Goal: Download file/media

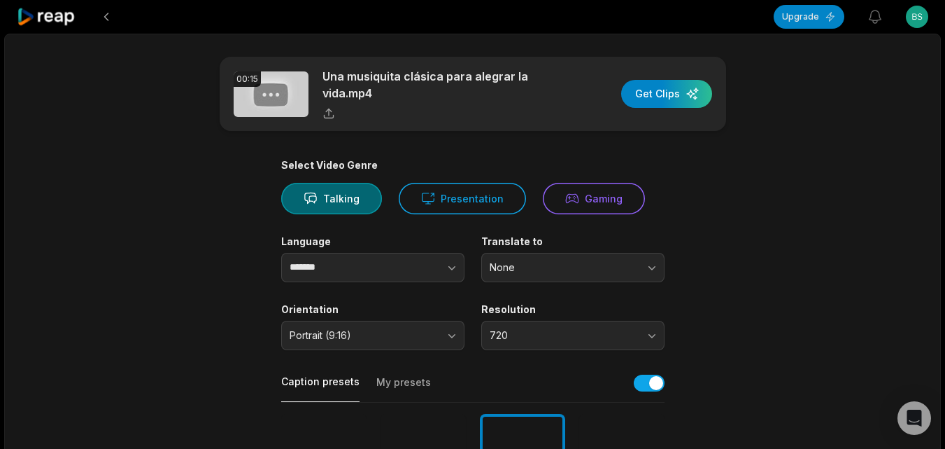
click at [62, 23] on icon at bounding box center [46, 17] width 59 height 19
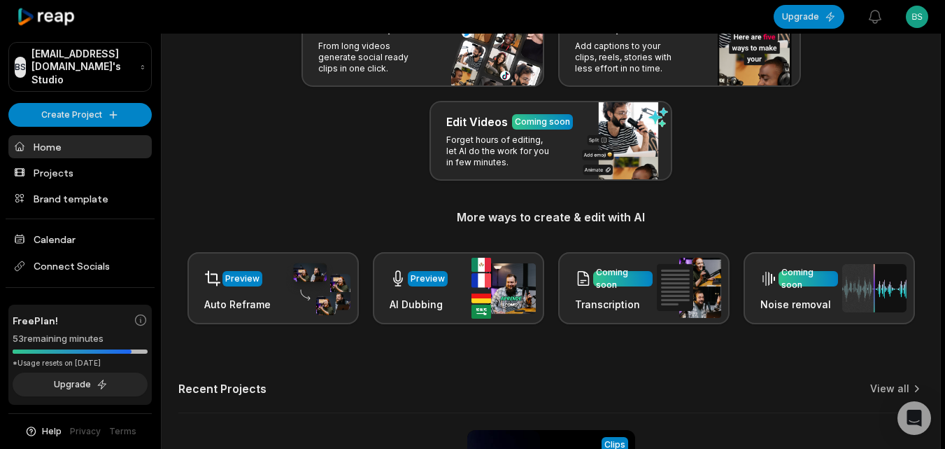
scroll to position [344, 0]
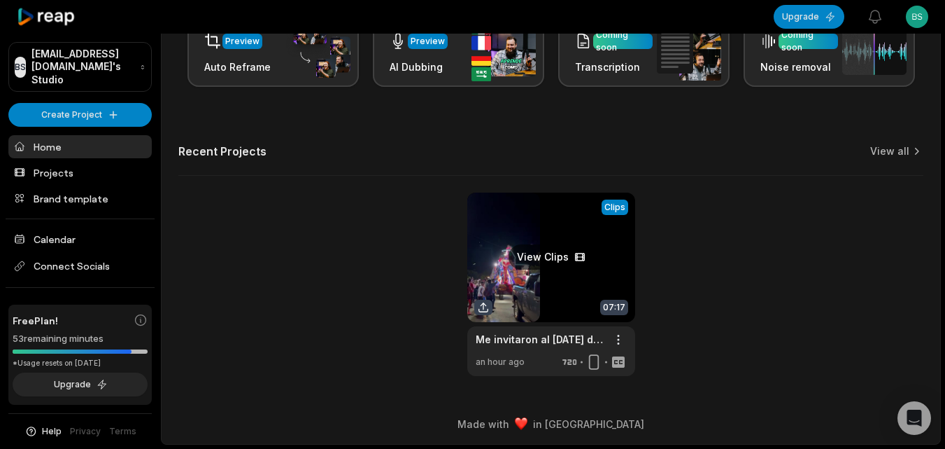
click at [532, 292] on link at bounding box center [551, 283] width 168 height 183
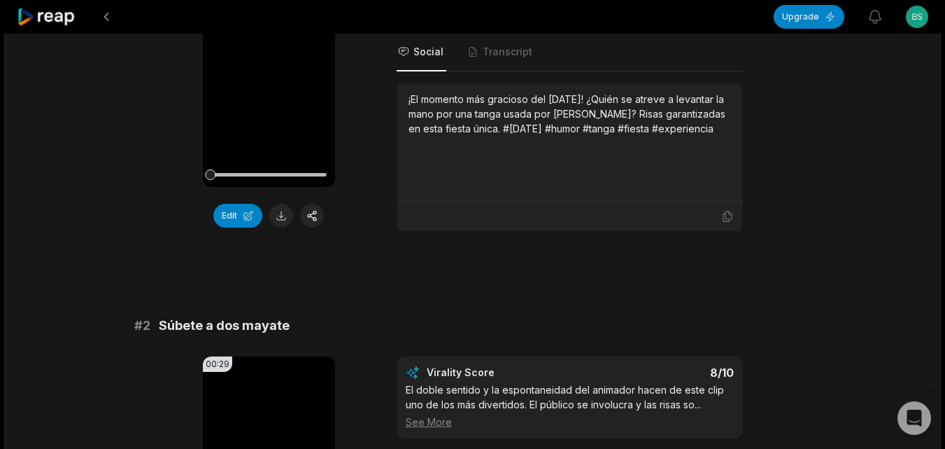
scroll to position [280, 0]
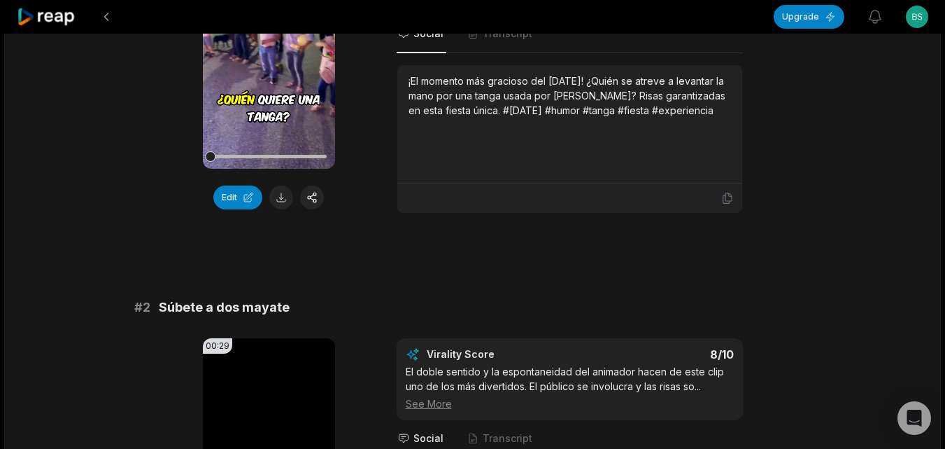
click at [285, 197] on button at bounding box center [281, 197] width 24 height 24
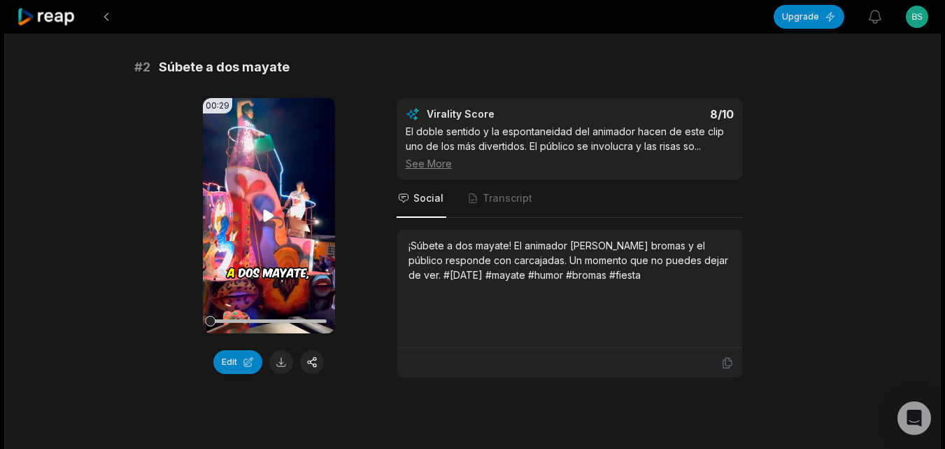
scroll to position [560, 0]
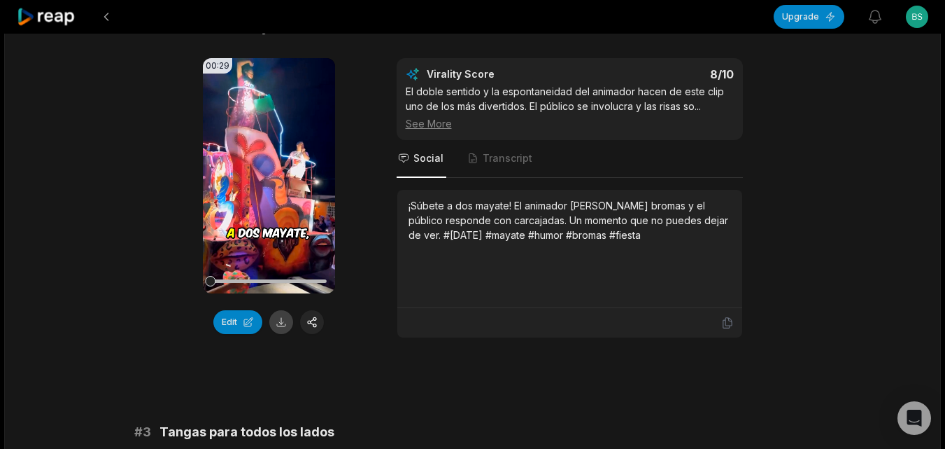
click at [278, 321] on button at bounding box center [281, 322] width 24 height 24
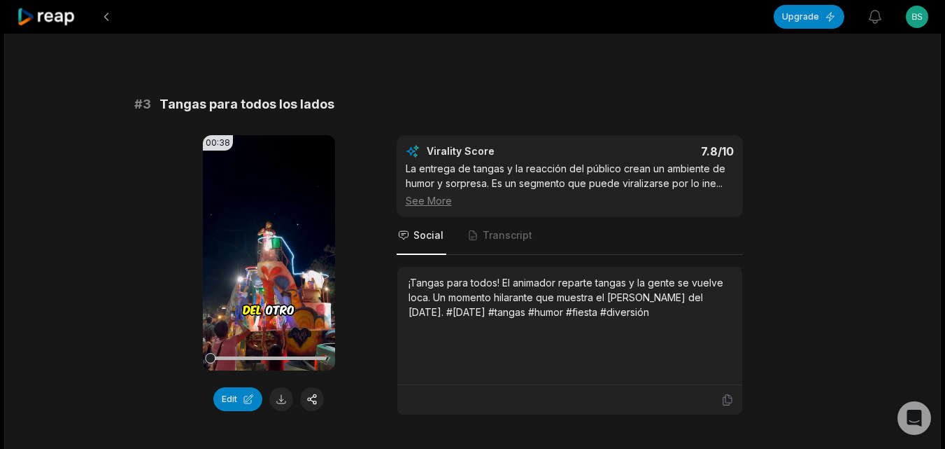
scroll to position [980, 0]
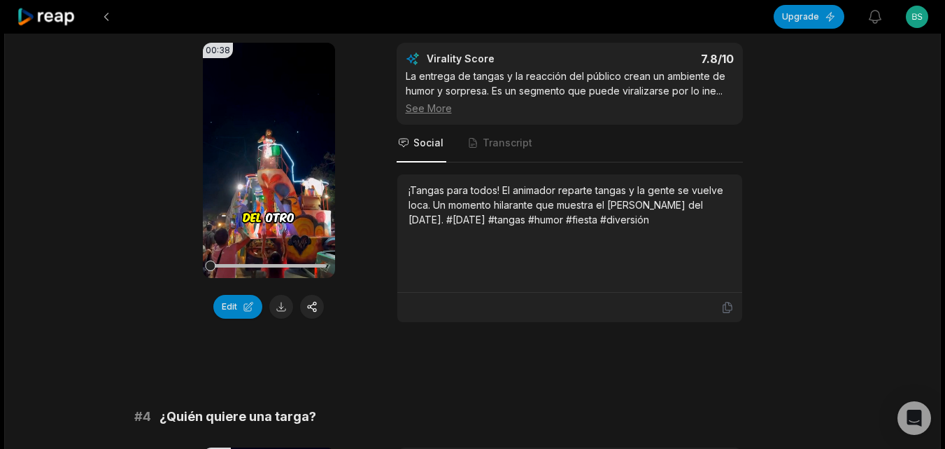
click at [283, 304] on button at bounding box center [281, 307] width 24 height 24
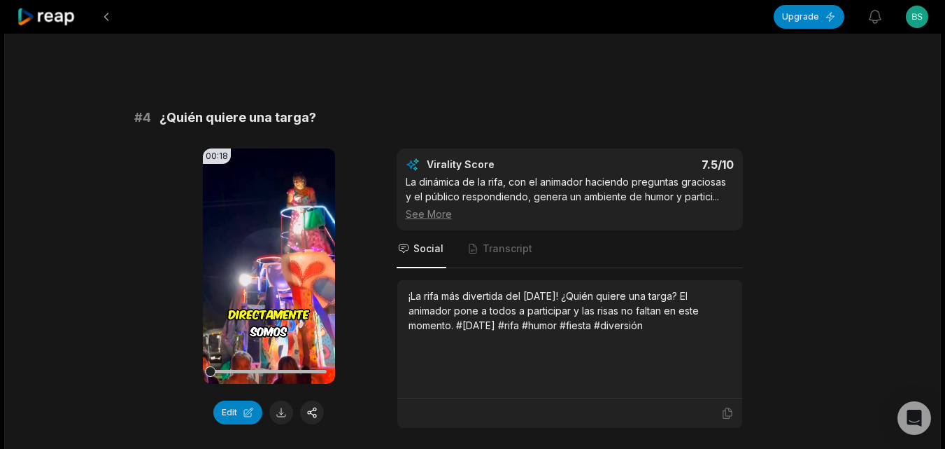
scroll to position [1329, 0]
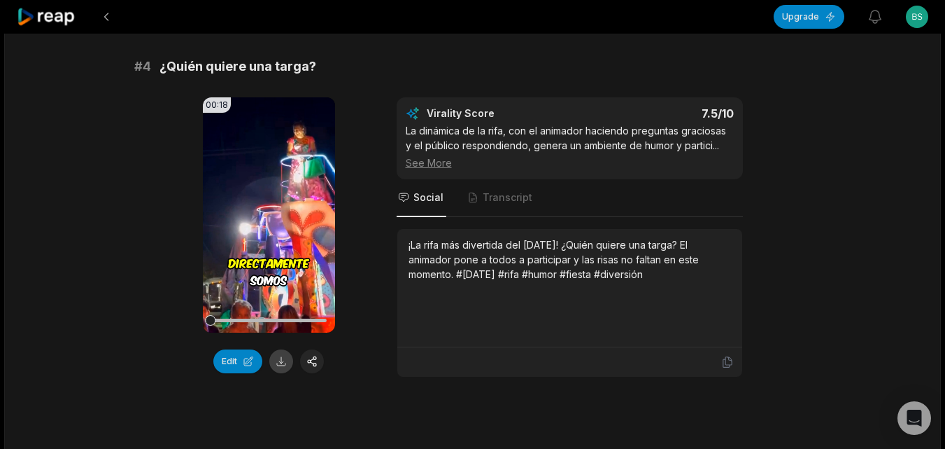
click at [283, 361] on button at bounding box center [281, 361] width 24 height 24
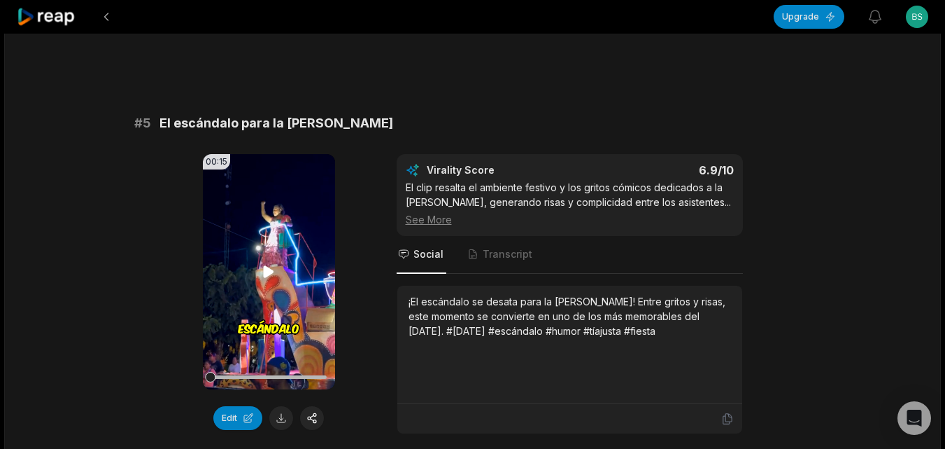
scroll to position [1679, 0]
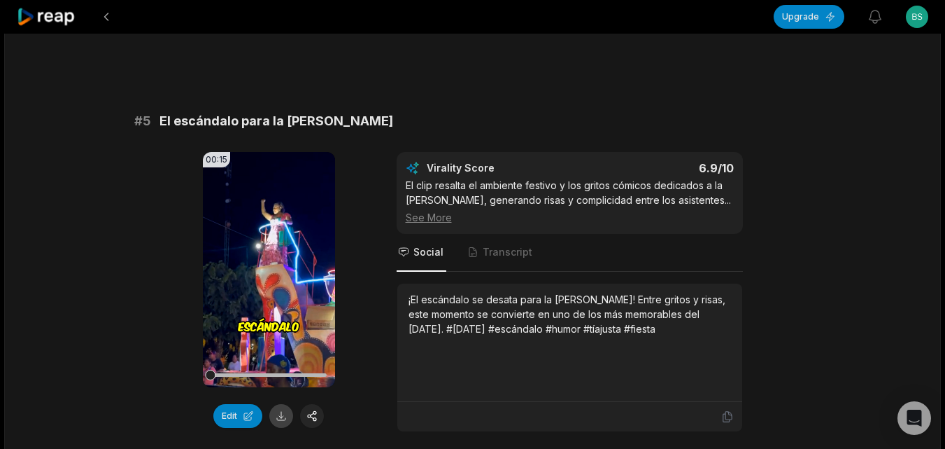
click at [279, 421] on button at bounding box center [281, 416] width 24 height 24
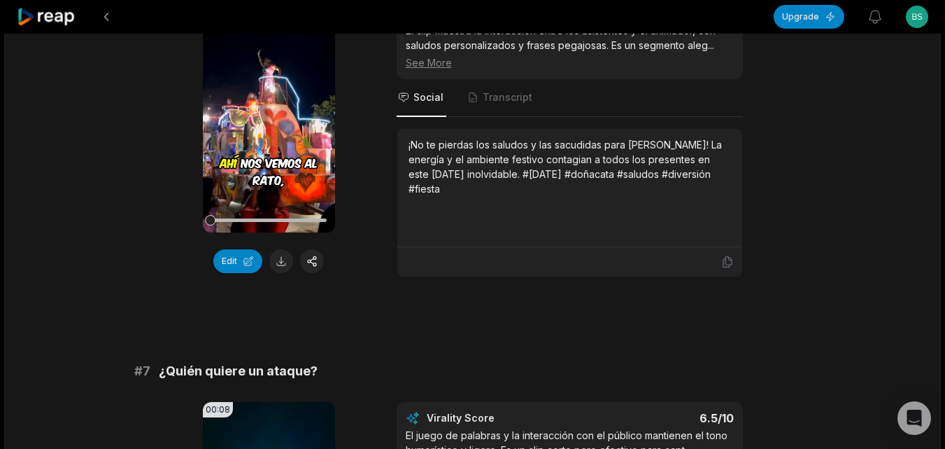
scroll to position [2239, 0]
click at [279, 264] on button at bounding box center [281, 260] width 24 height 24
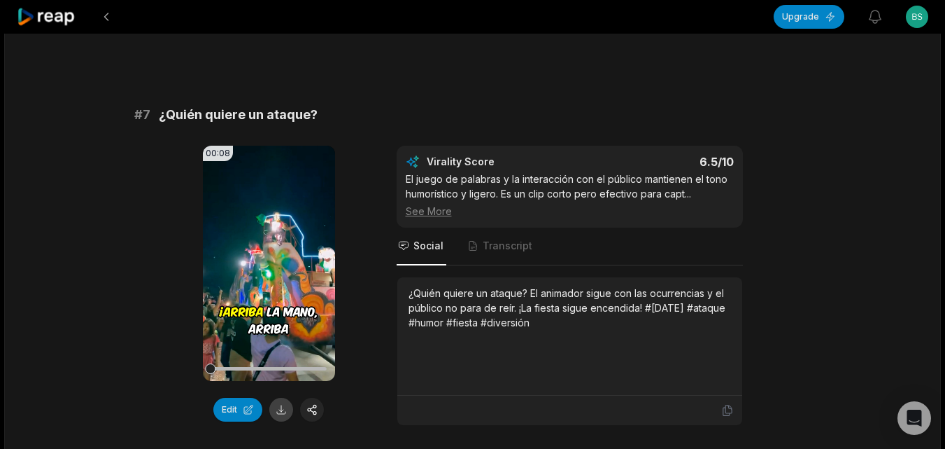
scroll to position [2589, 0]
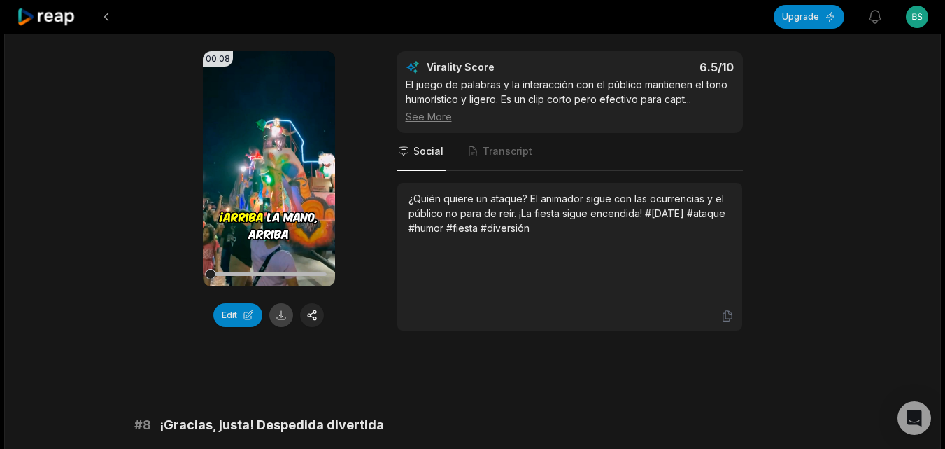
click at [275, 314] on button at bounding box center [281, 315] width 24 height 24
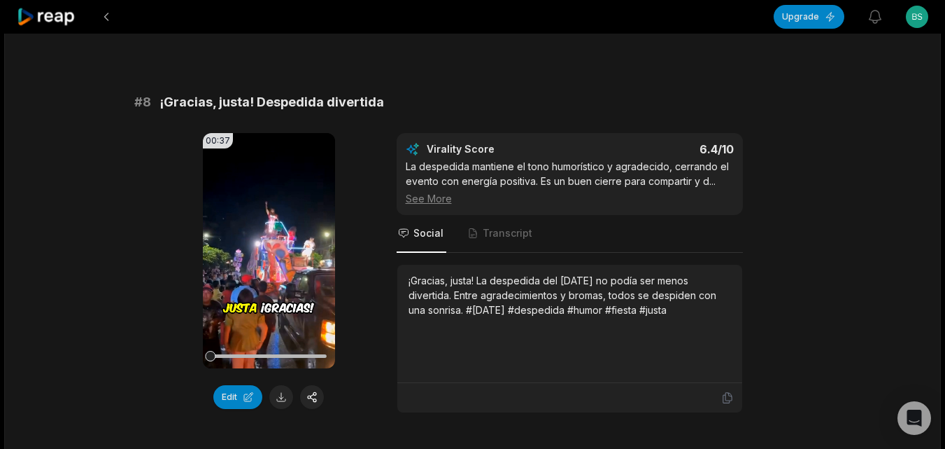
scroll to position [2939, 0]
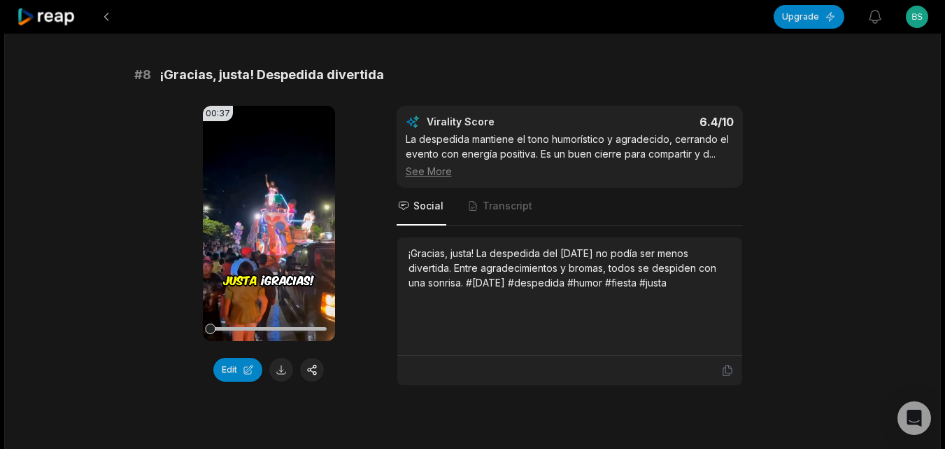
click at [265, 376] on div "Edit" at bounding box center [269, 370] width 132 height 24
click at [276, 371] on button at bounding box center [281, 370] width 24 height 24
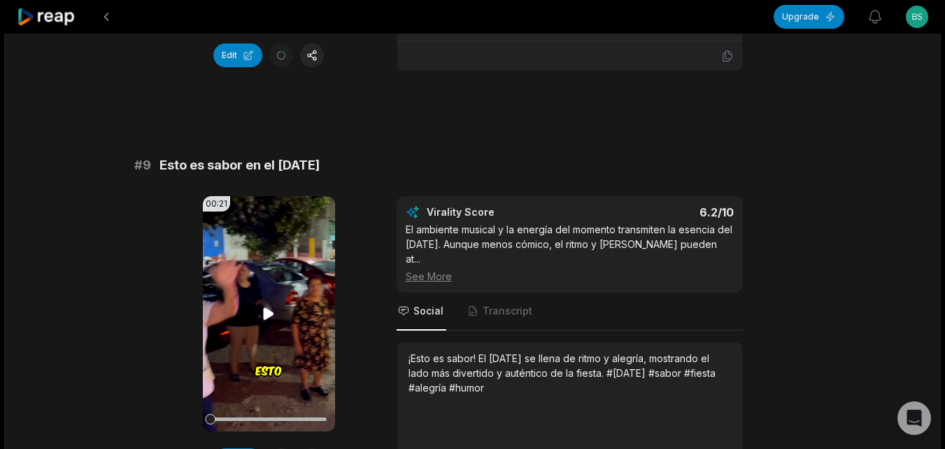
scroll to position [3289, 0]
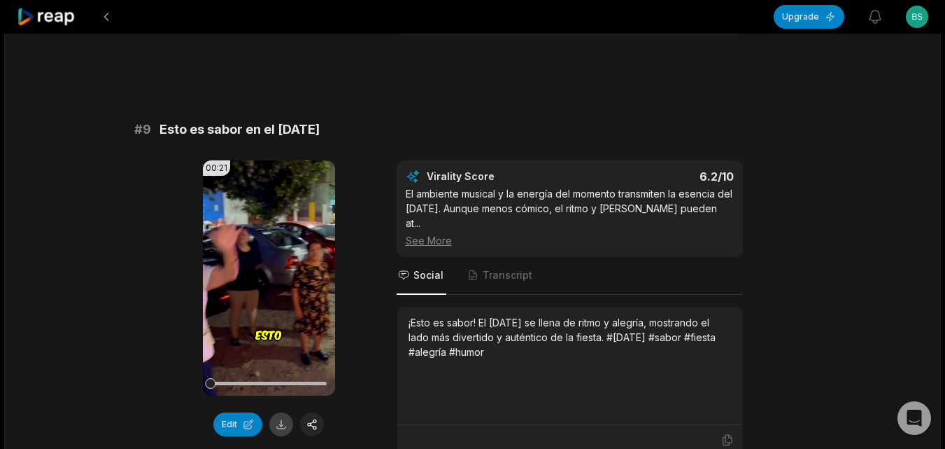
click at [279, 424] on button at bounding box center [281, 424] width 24 height 24
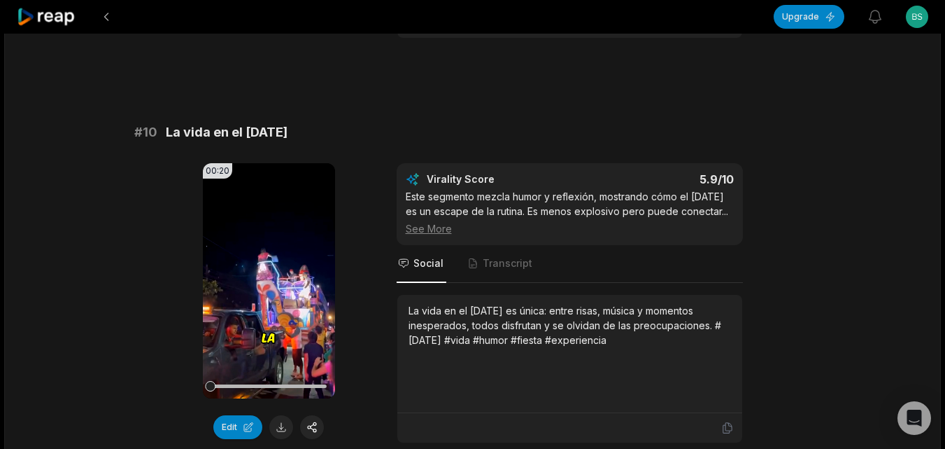
scroll to position [3708, 0]
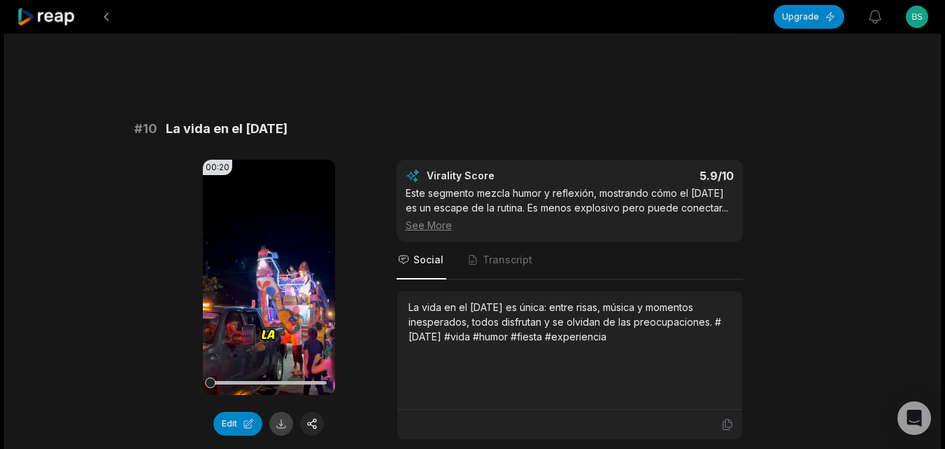
click at [279, 411] on button at bounding box center [281, 423] width 24 height 24
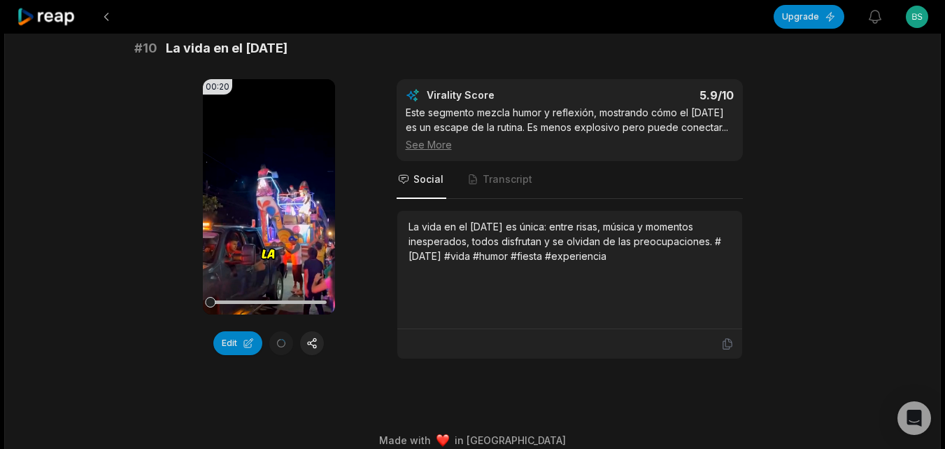
scroll to position [3790, 0]
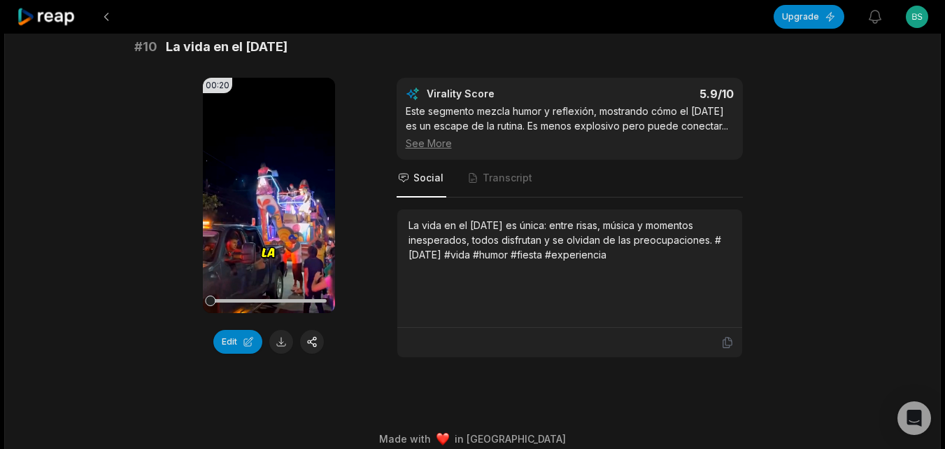
click at [45, 21] on icon at bounding box center [46, 17] width 59 height 19
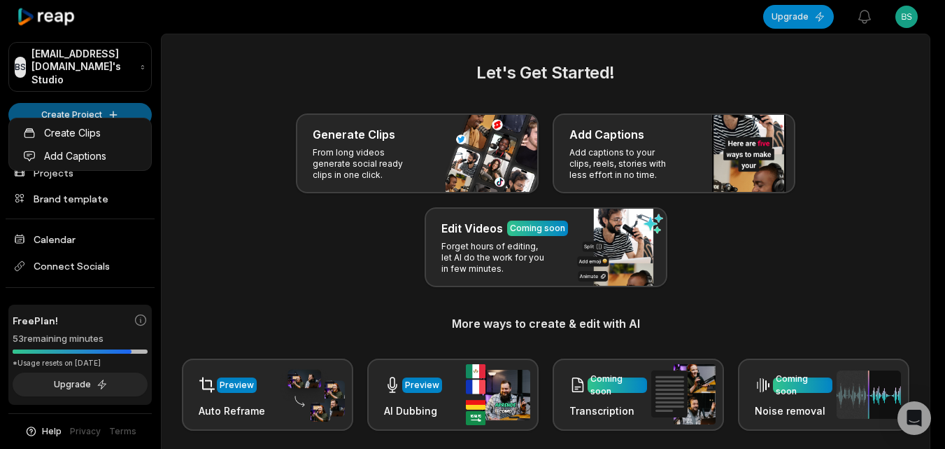
click at [59, 101] on html "BS Bsrlsmh@telegmail.com's Studio Create Project Home Projects Brand template C…" at bounding box center [472, 224] width 945 height 449
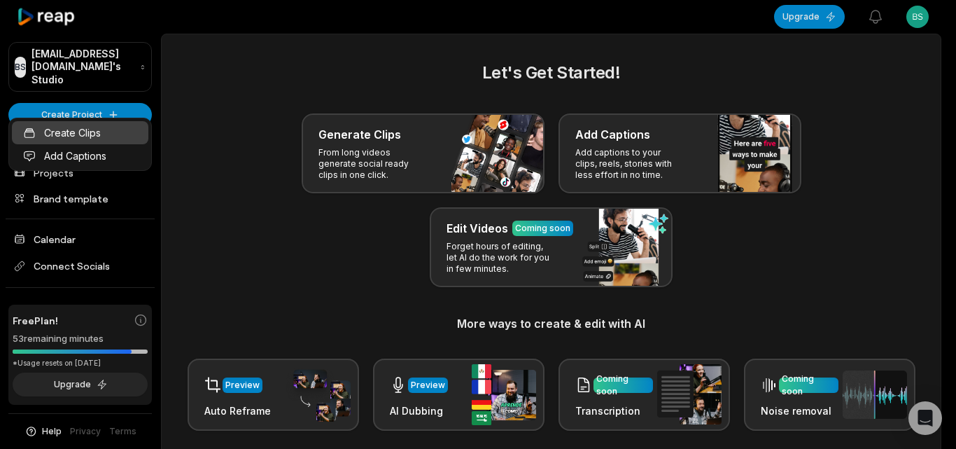
click at [82, 141] on link "Create Clips" at bounding box center [80, 132] width 136 height 23
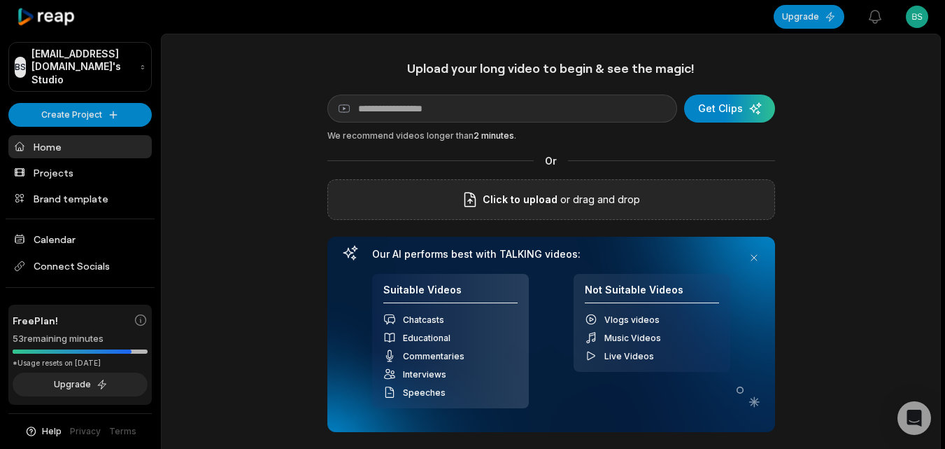
click at [545, 206] on span "Click to upload" at bounding box center [520, 199] width 75 height 17
click at [0, 0] on input "Click to upload" at bounding box center [0, 0] width 0 height 0
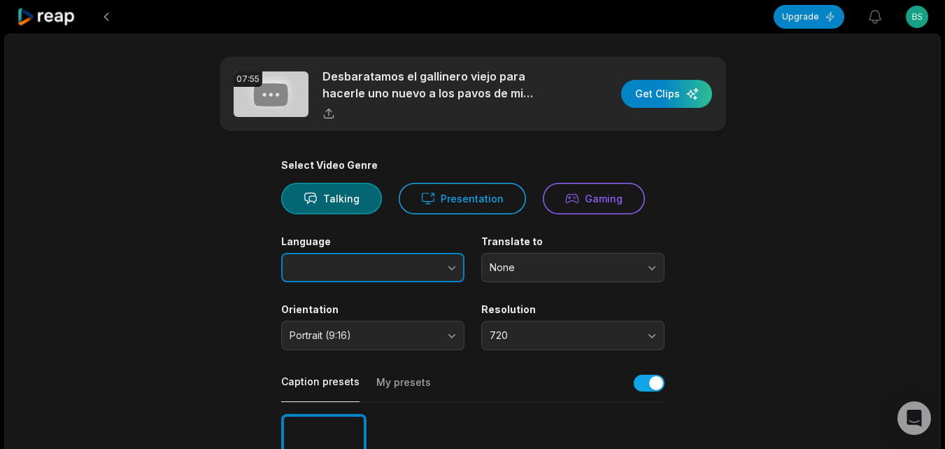
click at [451, 270] on icon "button" at bounding box center [452, 267] width 14 height 14
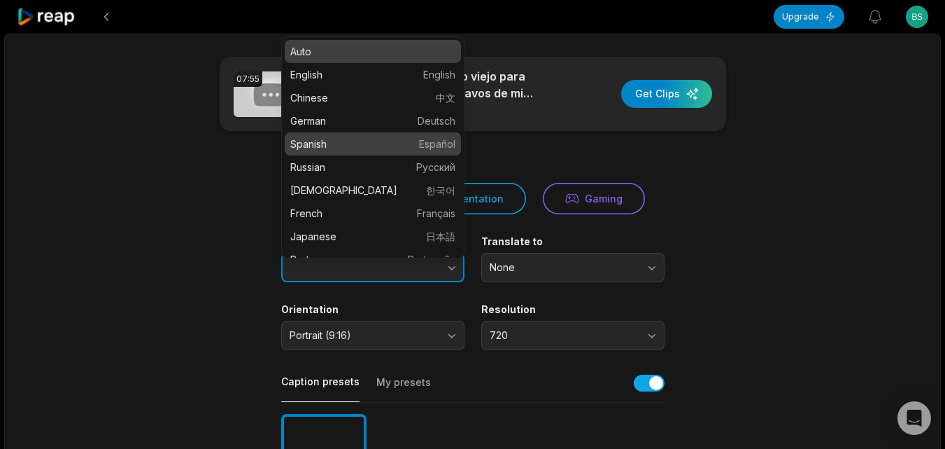
type input "*******"
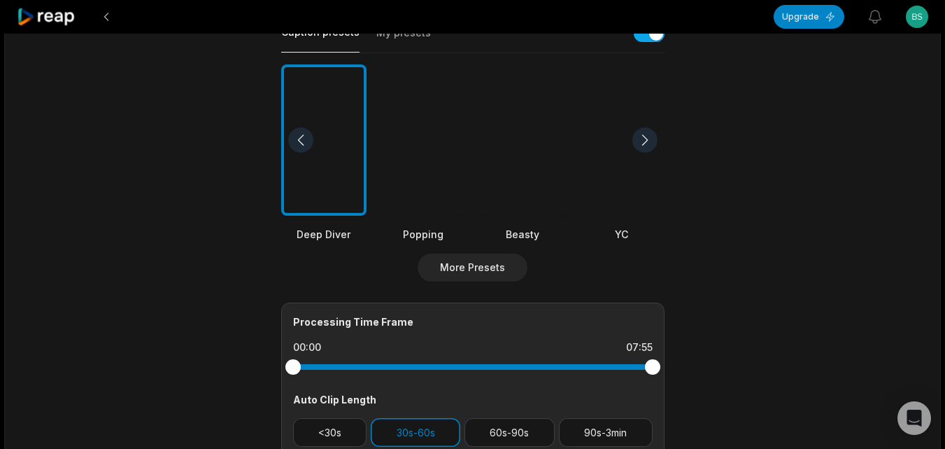
scroll to position [350, 0]
click at [522, 199] on div at bounding box center [522, 140] width 85 height 152
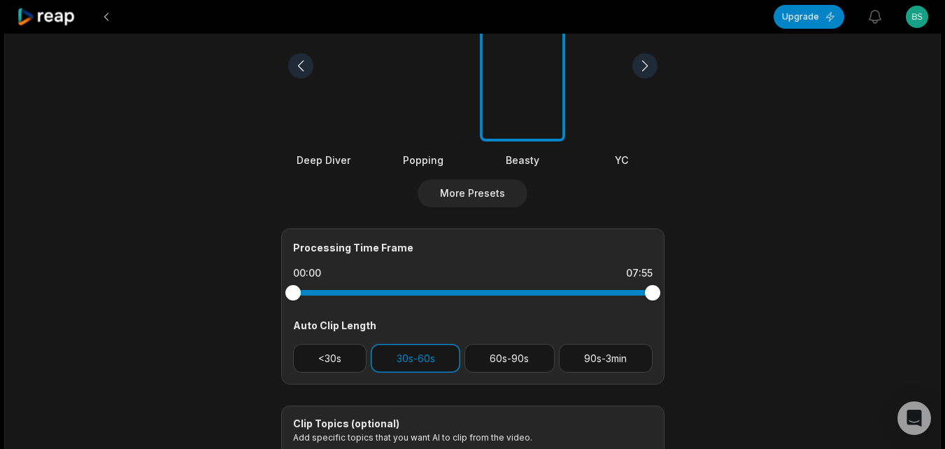
scroll to position [560, 0]
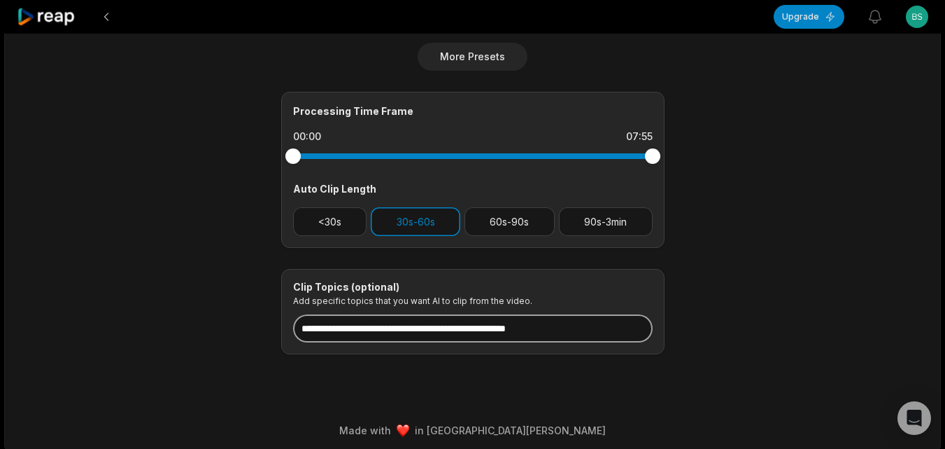
click at [438, 327] on input at bounding box center [473, 328] width 360 height 28
paste input "**********"
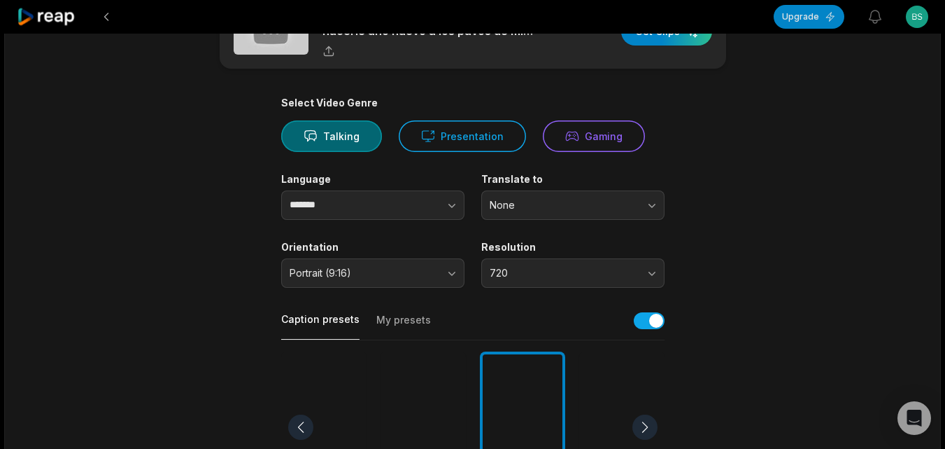
scroll to position [0, 0]
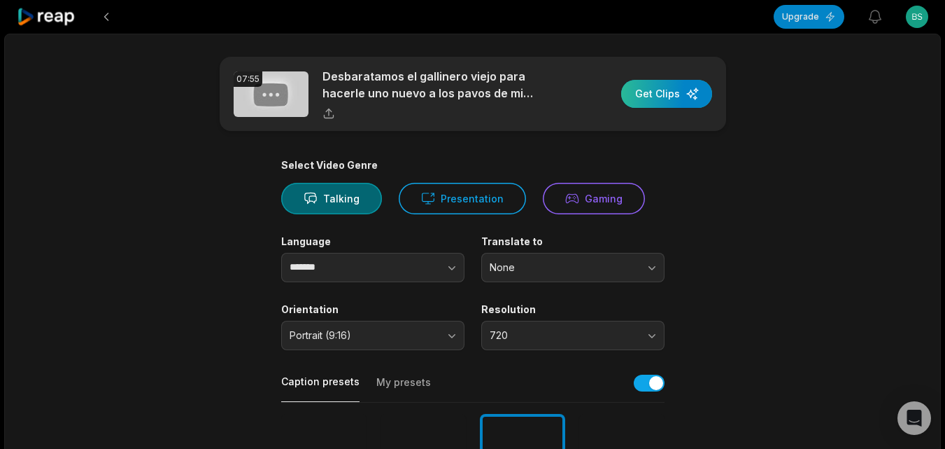
type input "**********"
click at [678, 91] on div "button" at bounding box center [666, 94] width 91 height 28
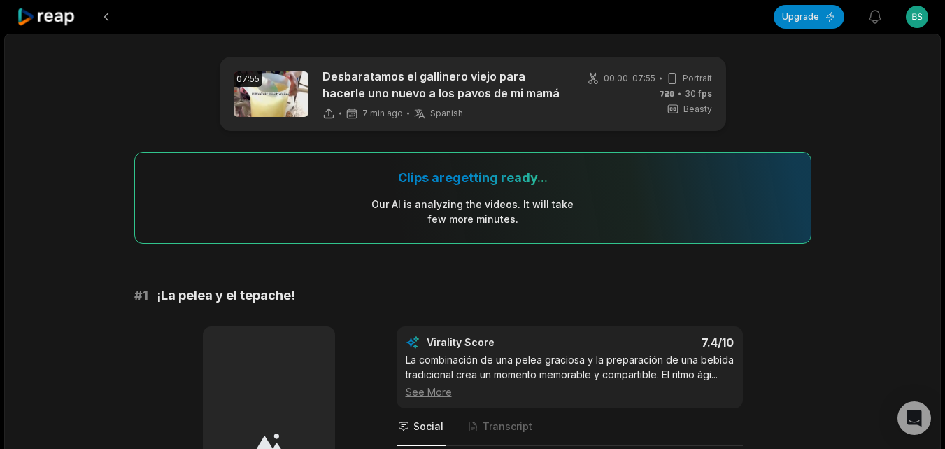
click at [54, 24] on icon at bounding box center [46, 17] width 59 height 19
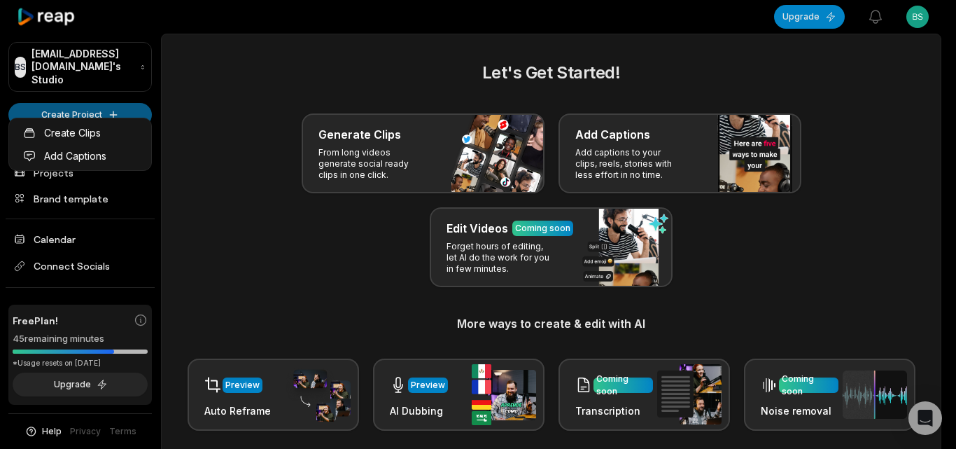
click at [144, 99] on html "BS Bsrlsmh@telegmail.com's Studio Create Project Home Projects Brand template C…" at bounding box center [478, 224] width 956 height 449
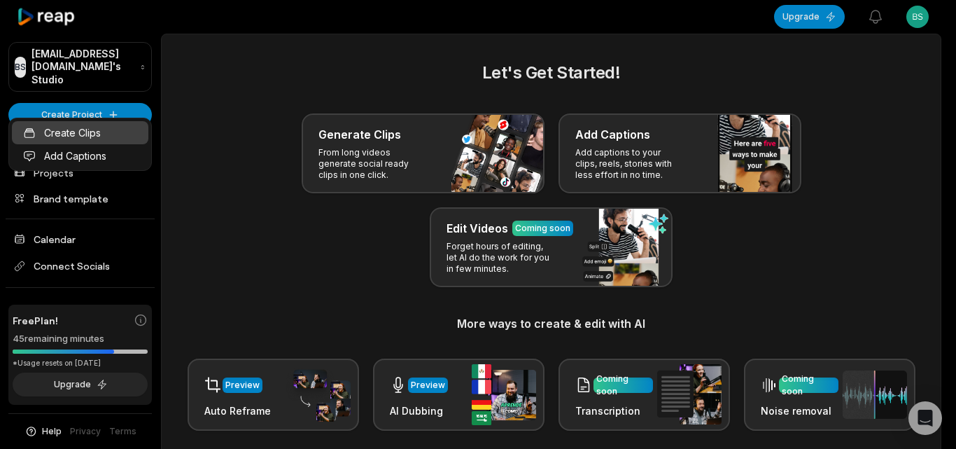
click at [134, 134] on link "Create Clips" at bounding box center [80, 132] width 136 height 23
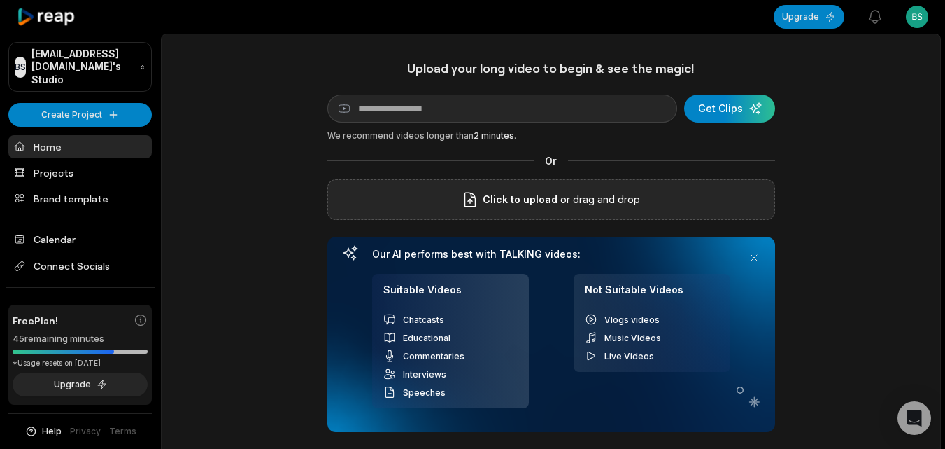
click at [634, 204] on p "or drag and drop" at bounding box center [599, 199] width 83 height 17
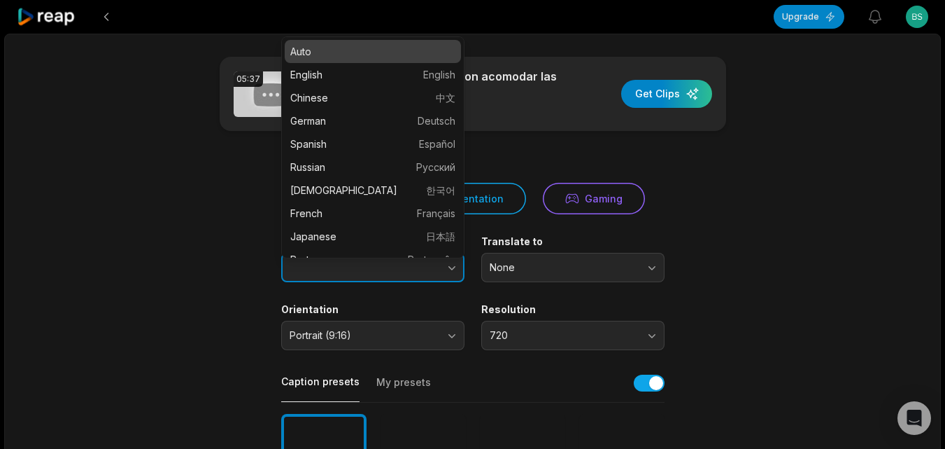
click at [451, 270] on icon "button" at bounding box center [452, 267] width 14 height 14
type input "*******"
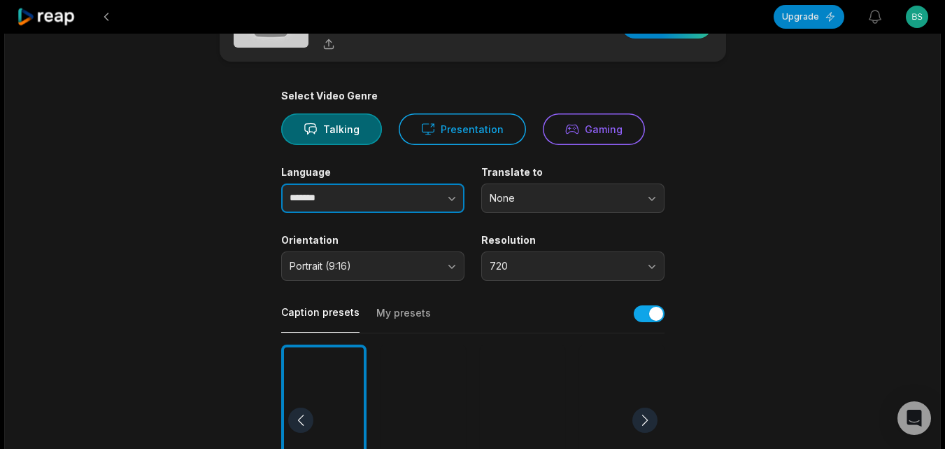
scroll to position [280, 0]
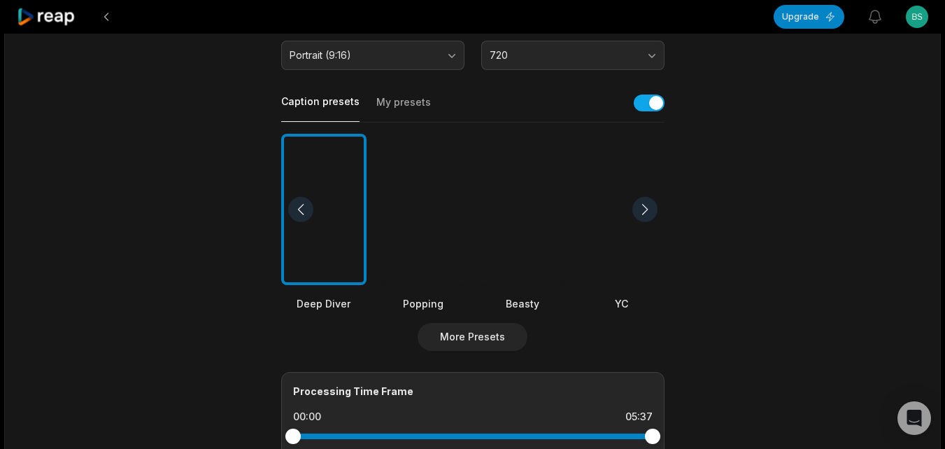
click at [545, 247] on div at bounding box center [522, 210] width 85 height 152
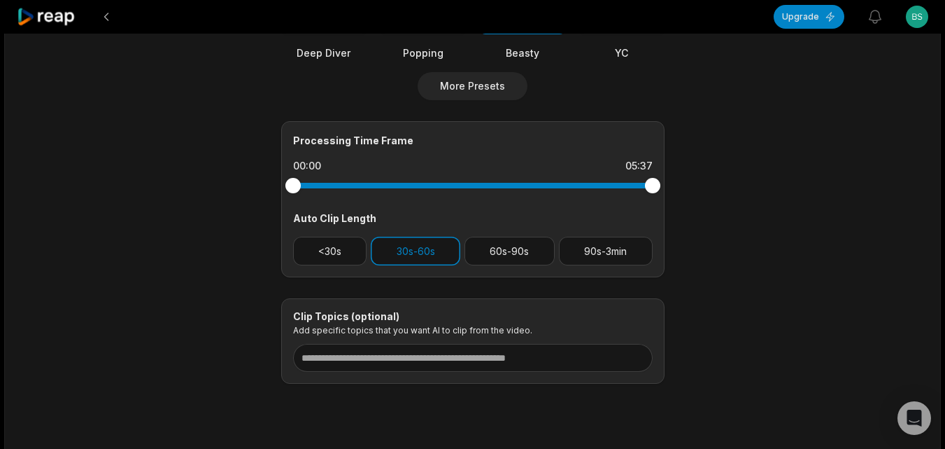
scroll to position [566, 0]
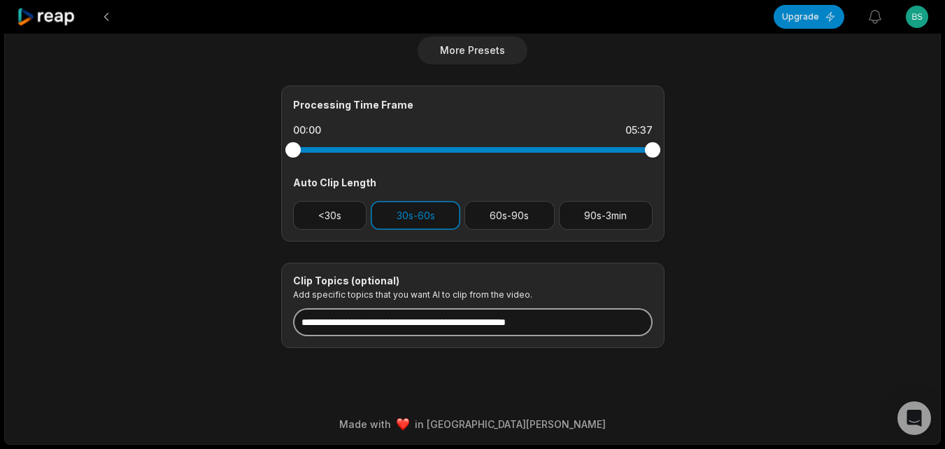
click at [493, 319] on input at bounding box center [473, 322] width 360 height 28
paste input "**********"
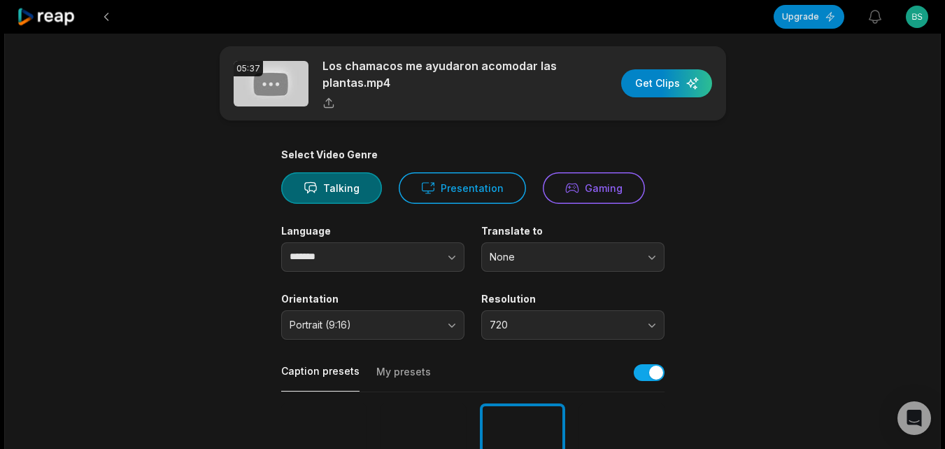
scroll to position [6, 0]
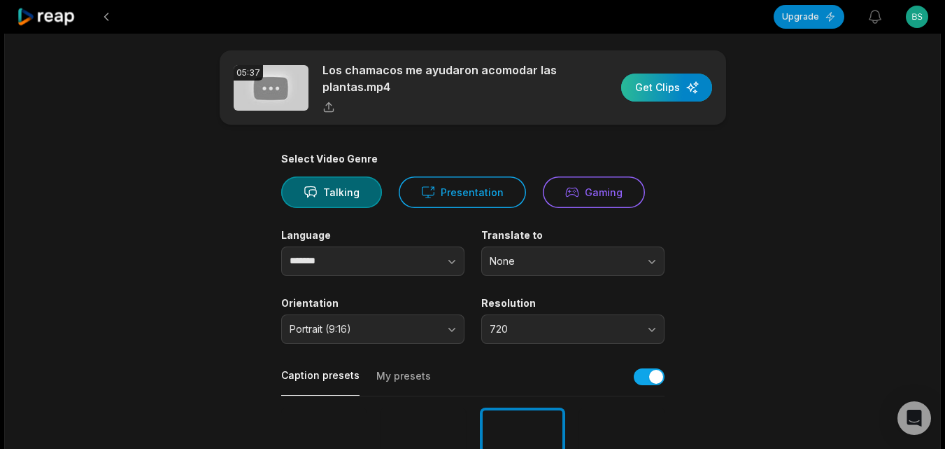
type input "**********"
click at [670, 88] on div "button" at bounding box center [666, 87] width 91 height 28
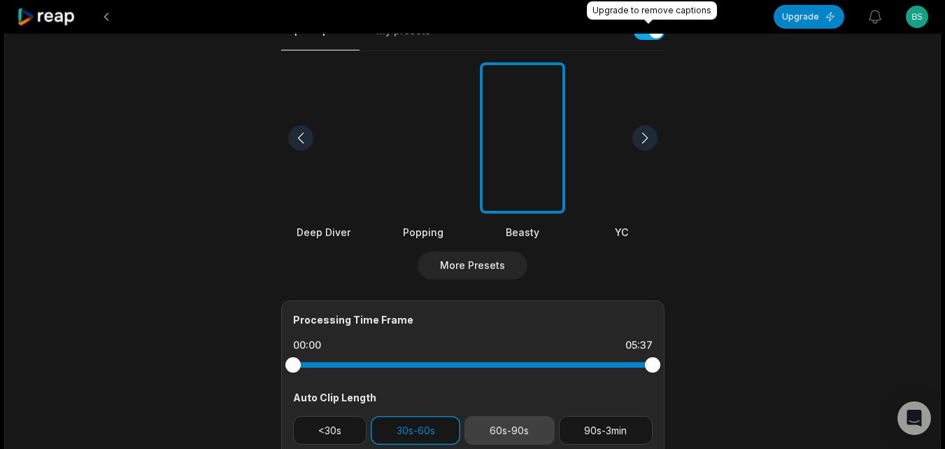
scroll to position [356, 0]
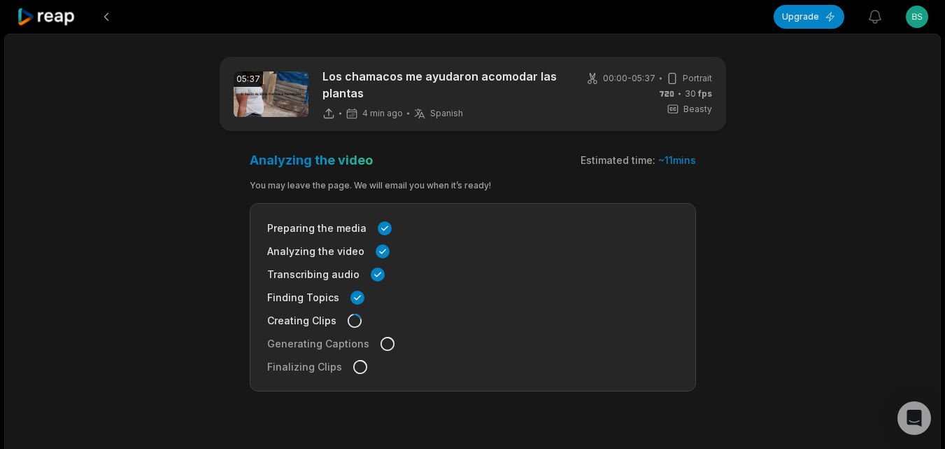
click at [35, 10] on icon at bounding box center [46, 17] width 59 height 19
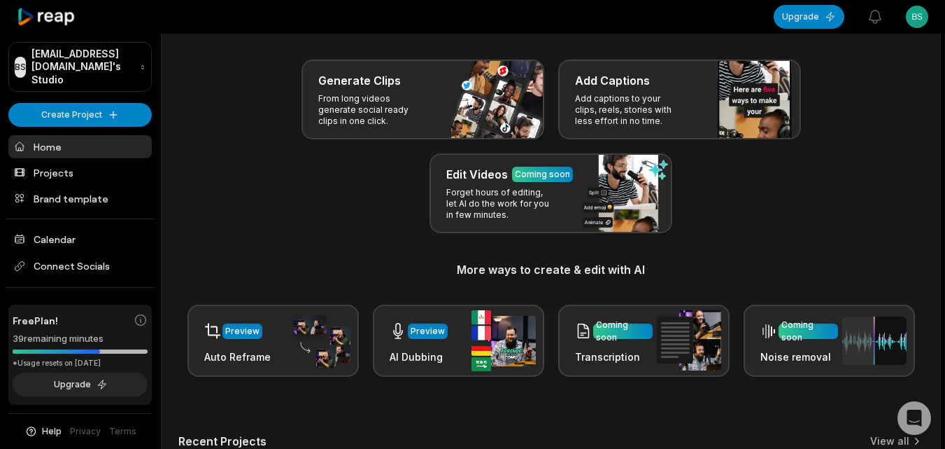
scroll to position [344, 0]
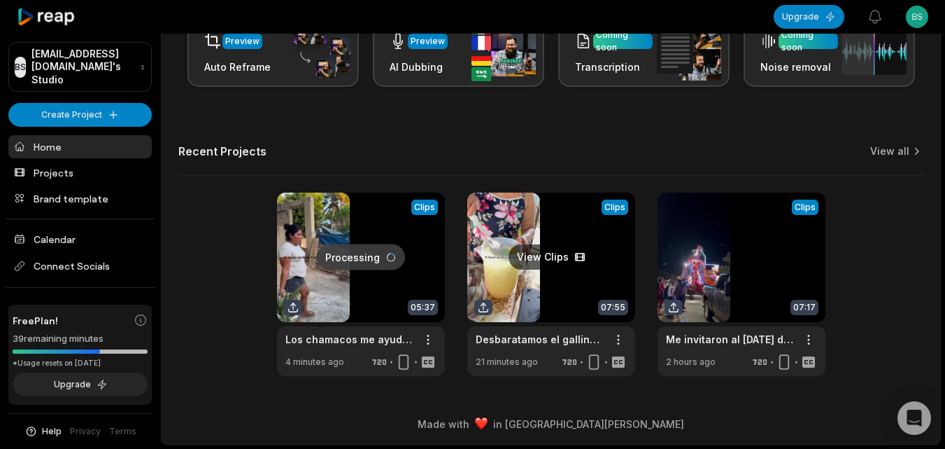
click at [512, 271] on link at bounding box center [551, 283] width 168 height 183
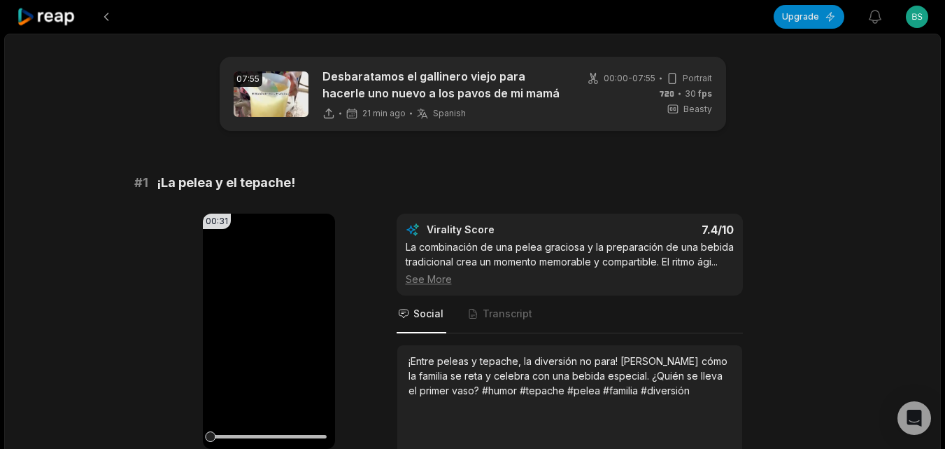
scroll to position [350, 0]
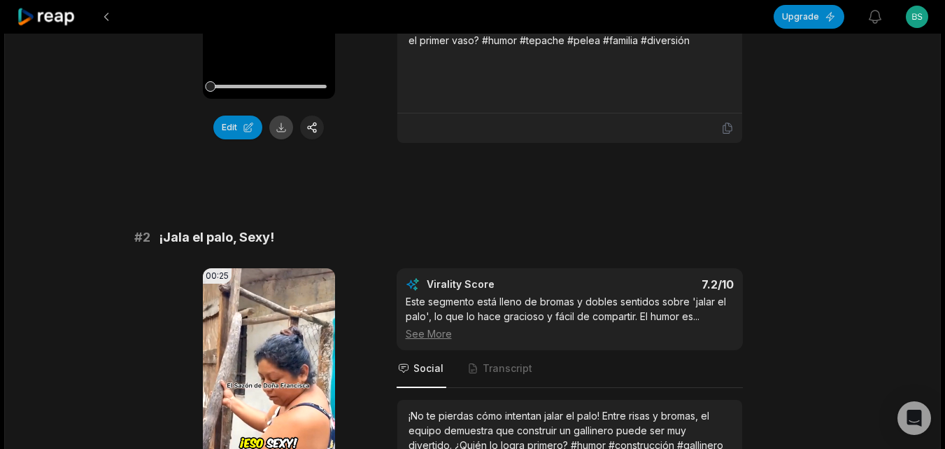
click at [280, 127] on button at bounding box center [281, 127] width 24 height 24
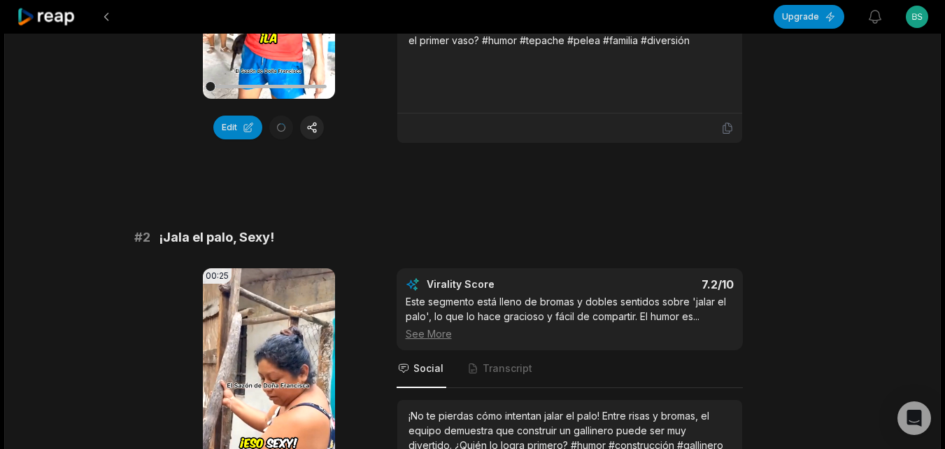
scroll to position [700, 0]
